Goal: Information Seeking & Learning: Learn about a topic

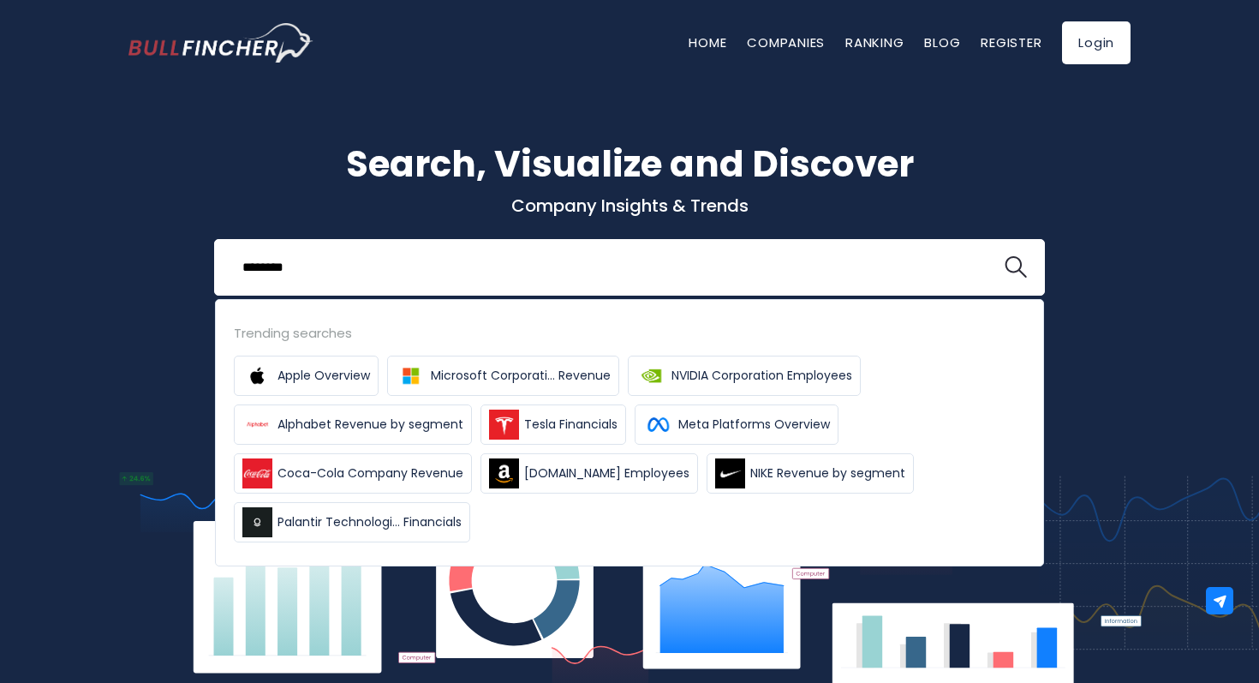
type input "********"
click at [1005, 256] on button at bounding box center [1016, 267] width 22 height 22
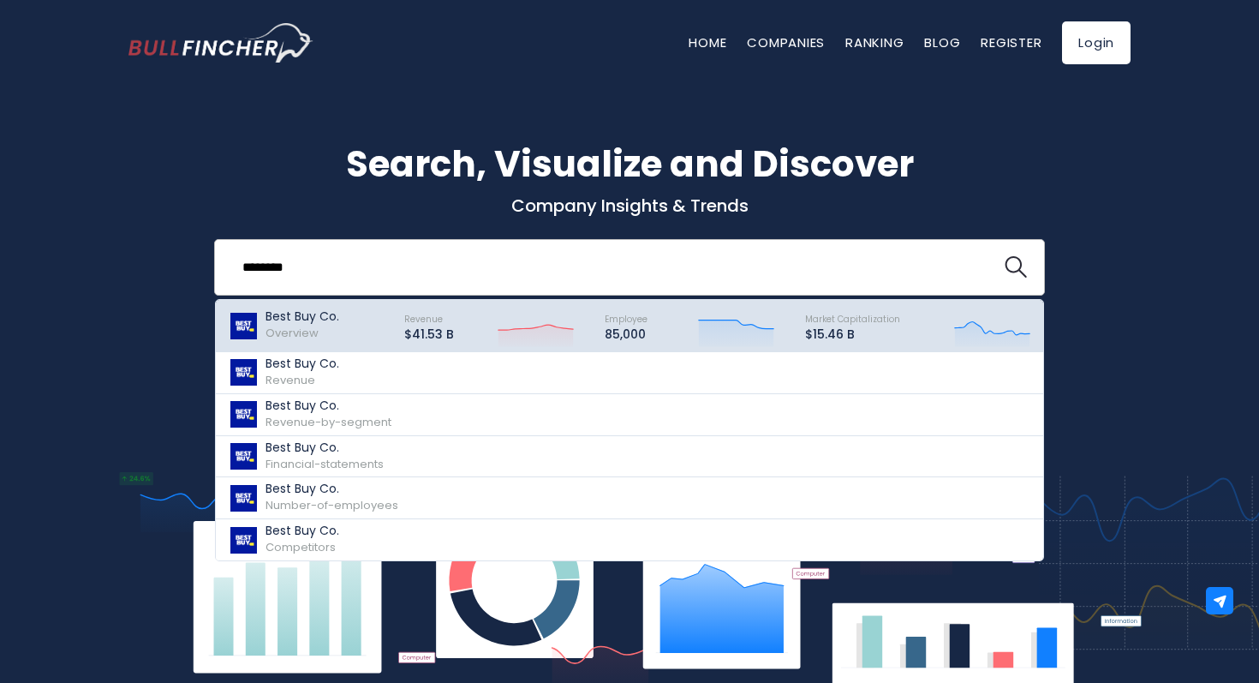
click at [325, 323] on p "Best Buy Co." at bounding box center [303, 316] width 74 height 15
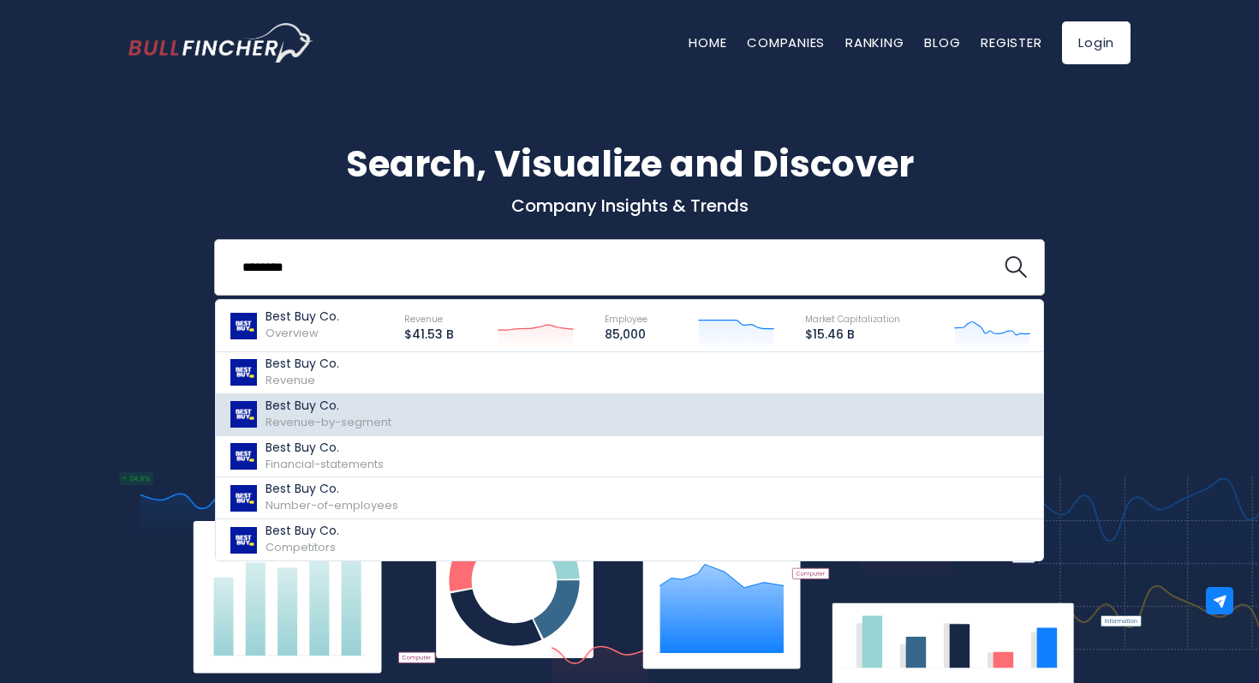
click at [296, 411] on p "Best Buy Co." at bounding box center [329, 405] width 126 height 15
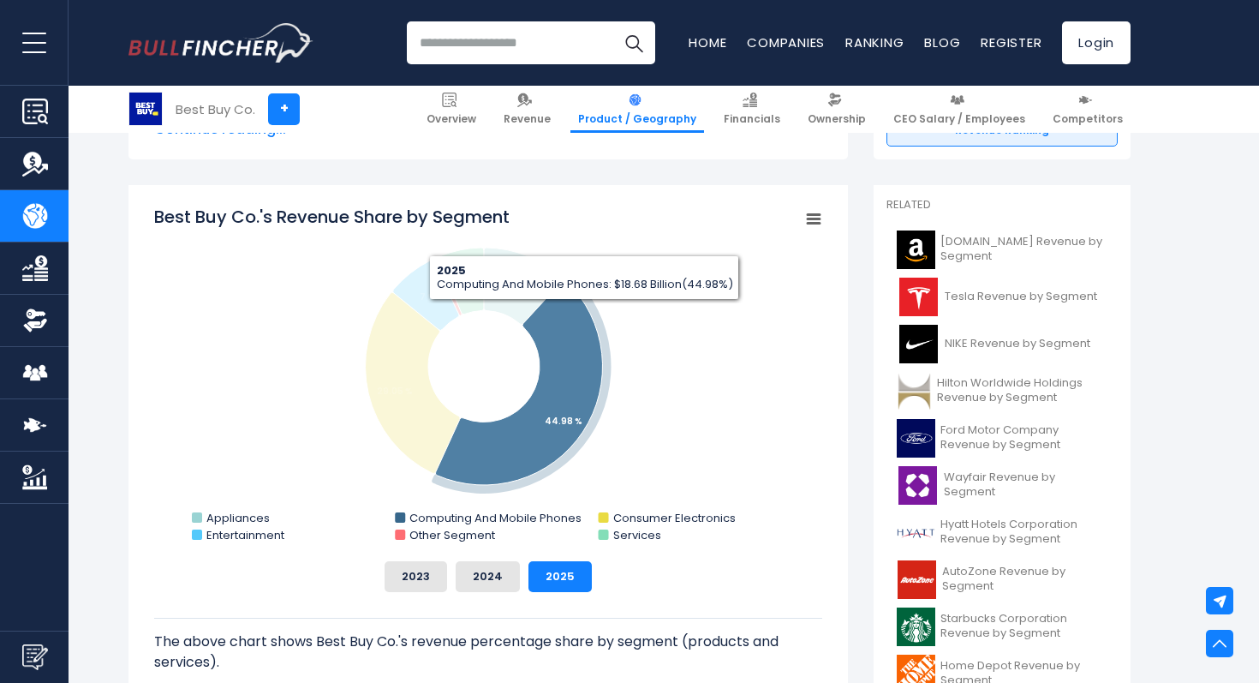
scroll to position [417, 0]
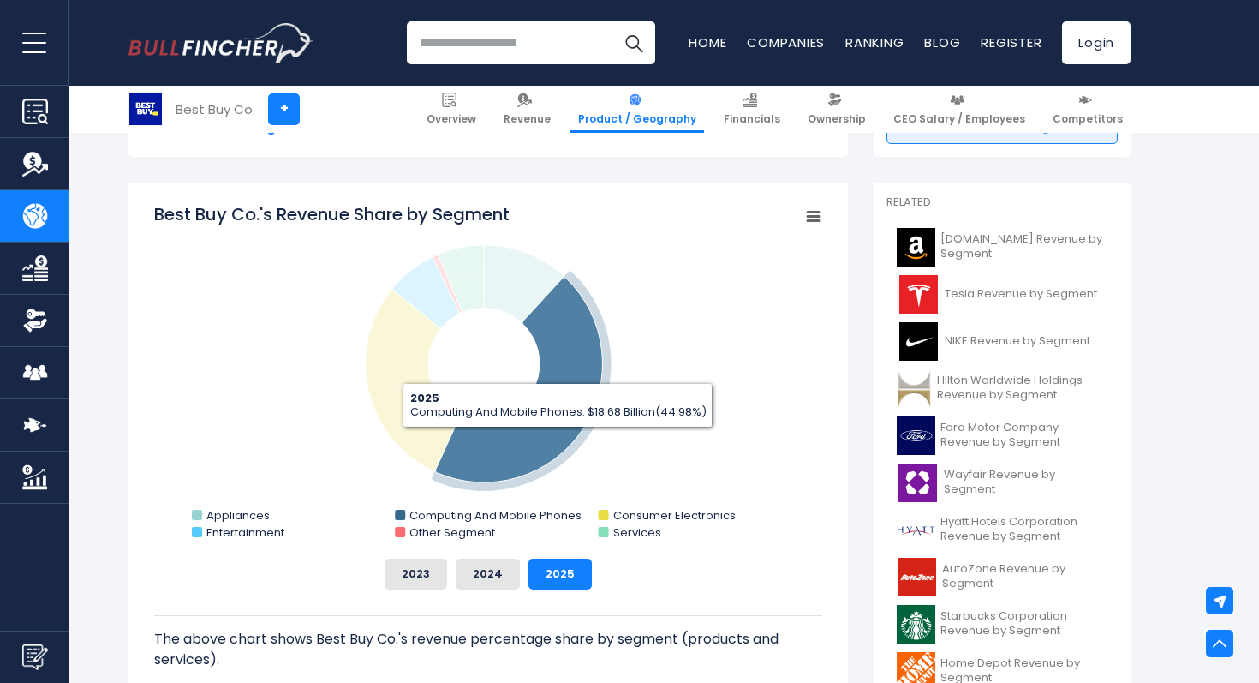
click at [558, 440] on icon "Best Buy Co.'s Revenue Share by Segment" at bounding box center [518, 380] width 167 height 205
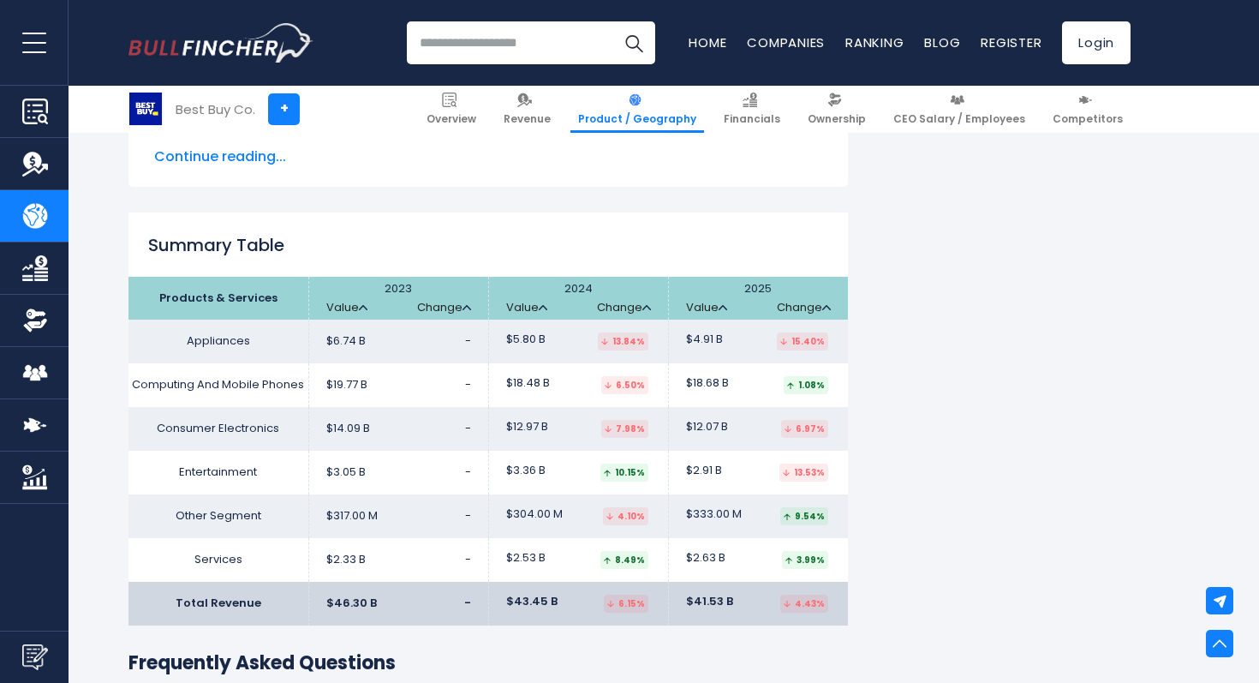
scroll to position [2669, 0]
click at [757, 105] on img at bounding box center [750, 100] width 15 height 15
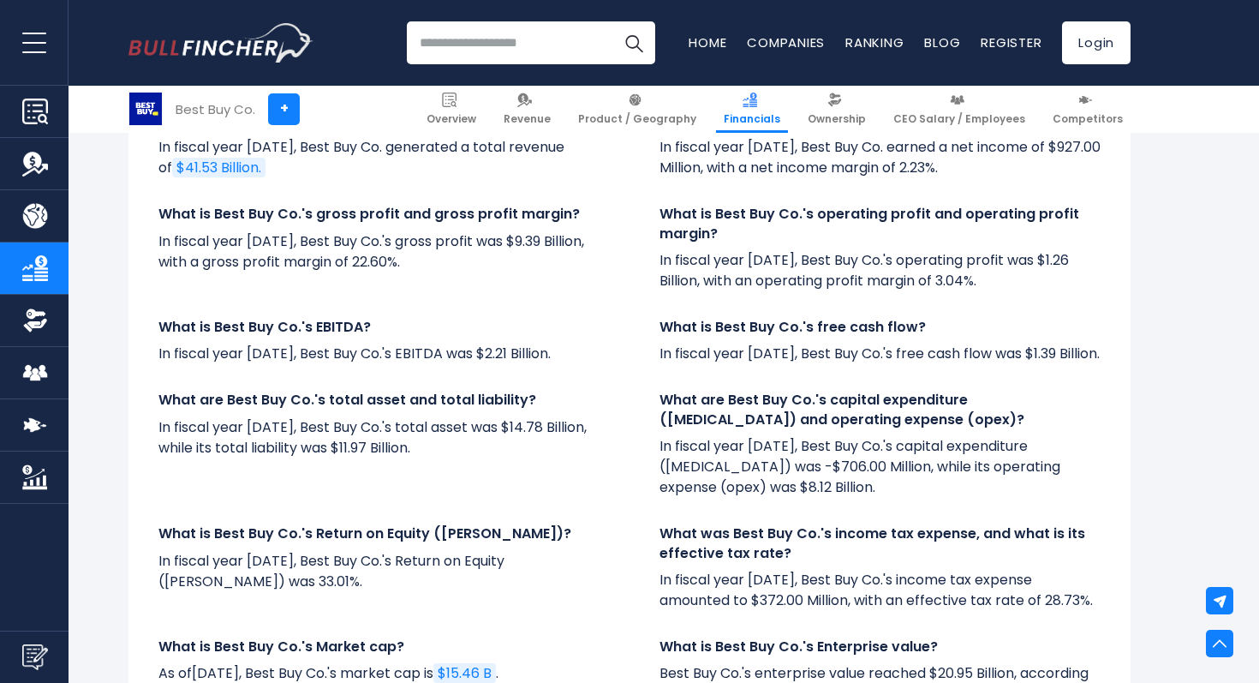
scroll to position [4006, 0]
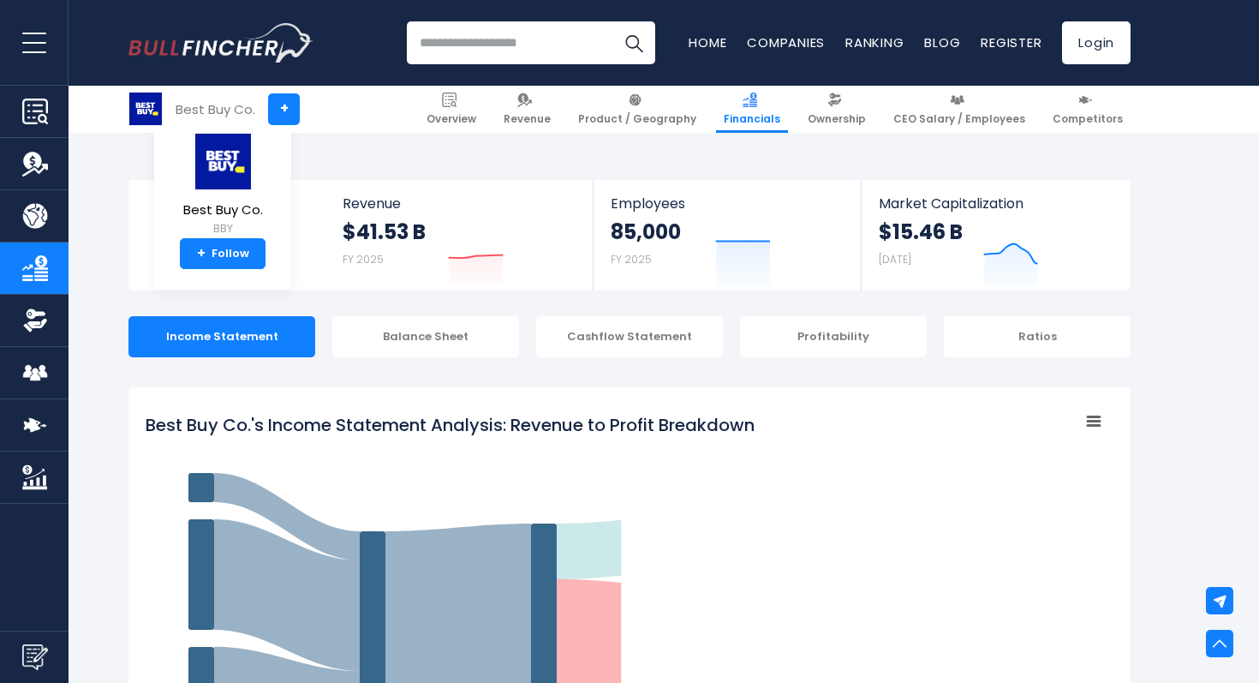
scroll to position [928, 0]
